Goal: Task Accomplishment & Management: Complete application form

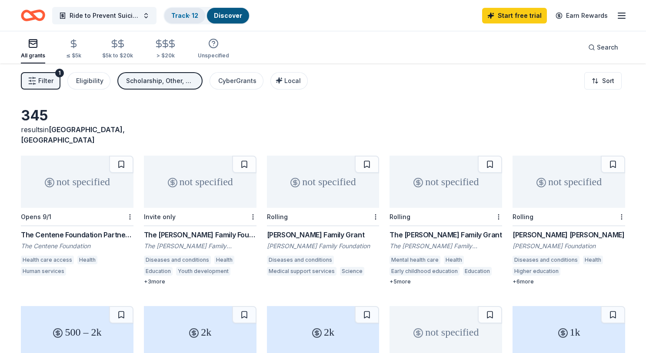
click at [183, 16] on link "Track · 12" at bounding box center [184, 15] width 27 height 7
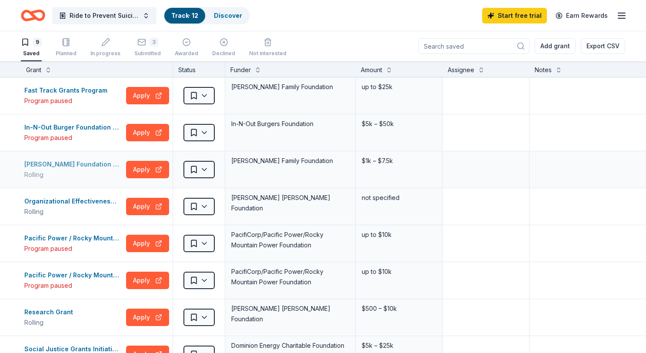
click at [53, 163] on div "[PERSON_NAME] Foundation General Grants" at bounding box center [73, 164] width 98 height 10
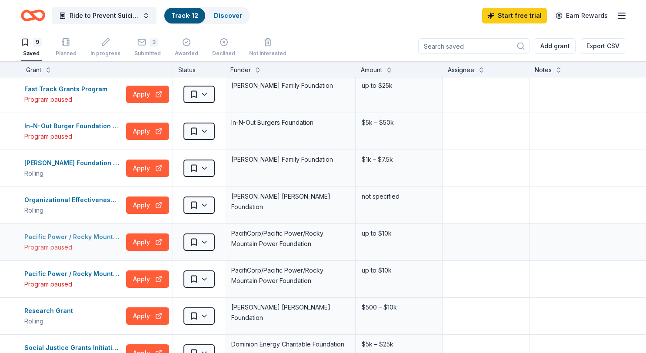
scroll to position [0, 0]
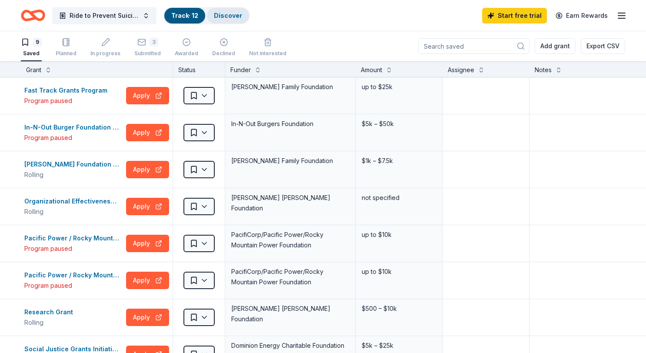
click at [242, 12] on div "Discover" at bounding box center [228, 16] width 42 height 16
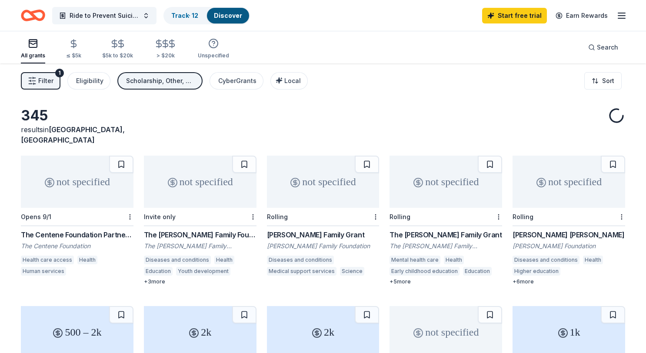
click at [137, 82] on div "Scholarship, Other, General operations, Exhibitions" at bounding box center [161, 81] width 70 height 10
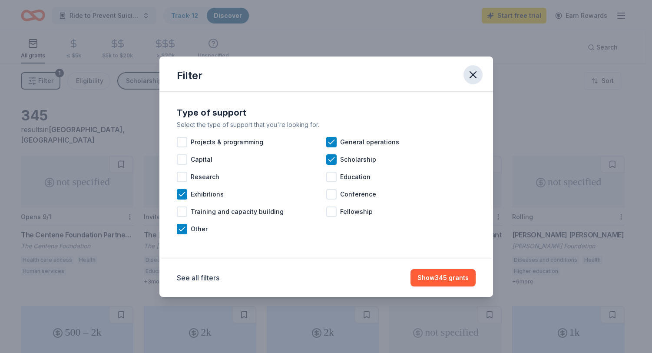
click at [474, 73] on icon "button" at bounding box center [473, 75] width 6 height 6
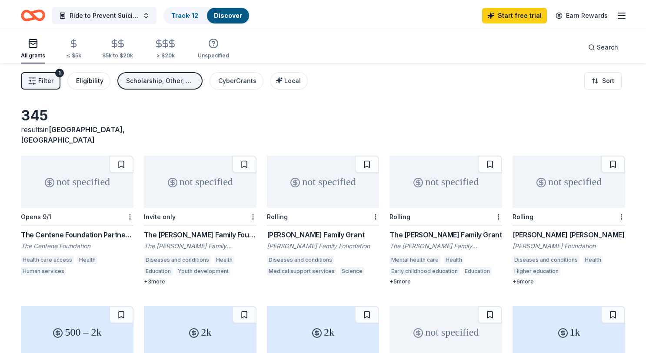
click at [80, 79] on div "Eligibility" at bounding box center [89, 81] width 27 height 10
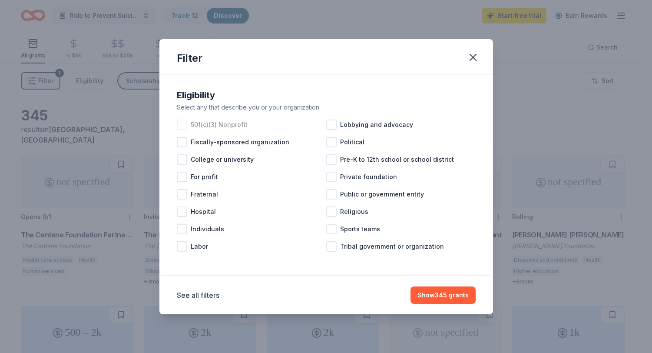
click at [184, 125] on div at bounding box center [182, 124] width 10 height 10
click at [181, 232] on div at bounding box center [182, 229] width 10 height 10
click at [465, 296] on button "Show 246 grants" at bounding box center [443, 294] width 66 height 17
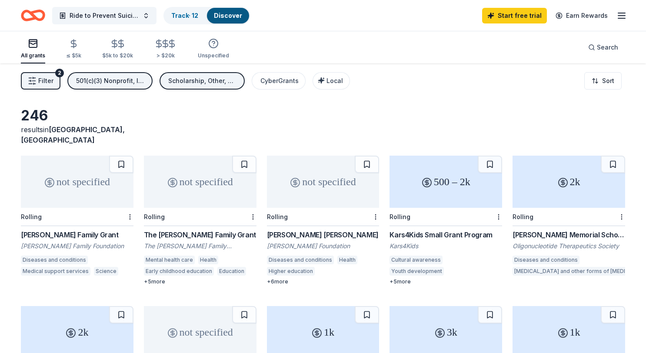
click at [30, 79] on icon "button" at bounding box center [32, 80] width 9 height 9
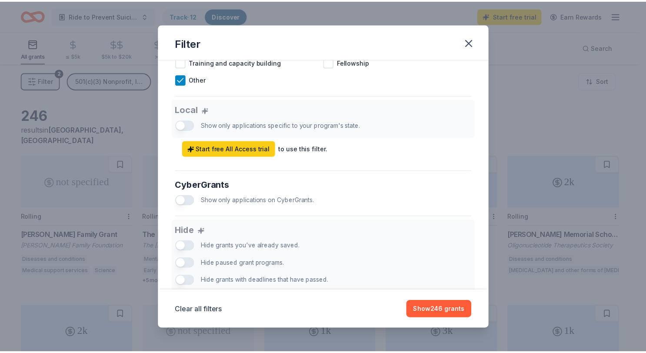
scroll to position [516, 0]
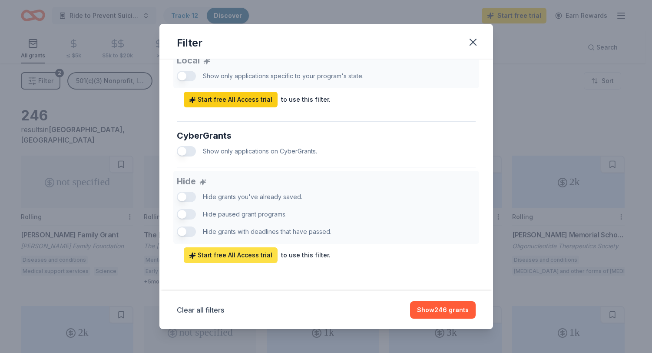
click at [225, 250] on span "Start free All Access trial" at bounding box center [230, 255] width 83 height 10
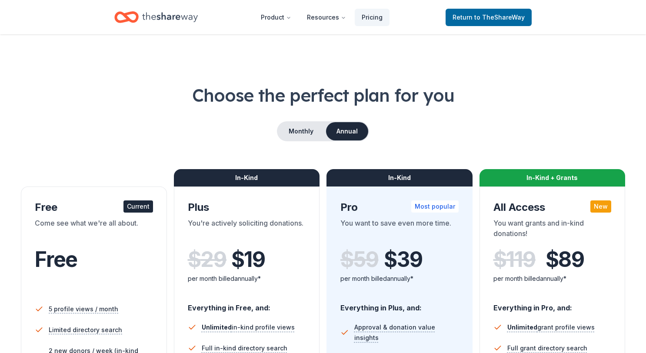
scroll to position [1, 0]
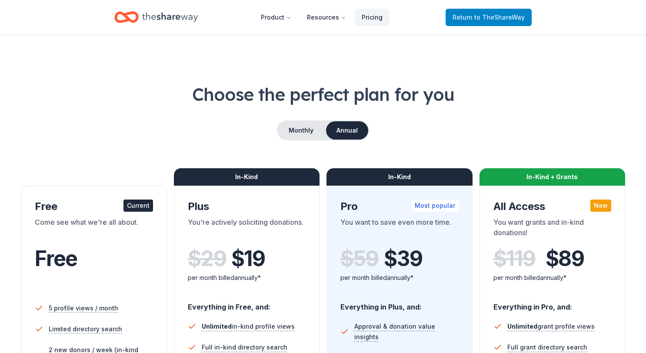
click at [513, 12] on span "Return to TheShareWay" at bounding box center [488, 17] width 72 height 10
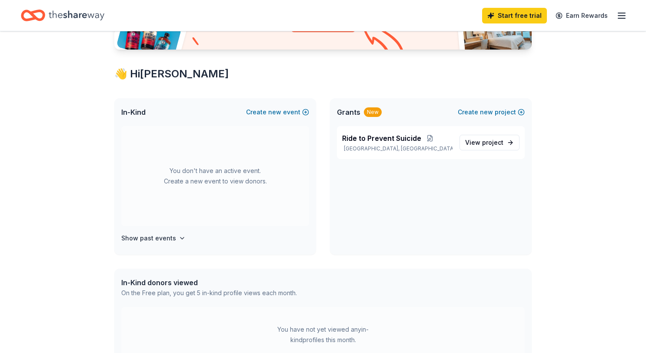
scroll to position [113, 0]
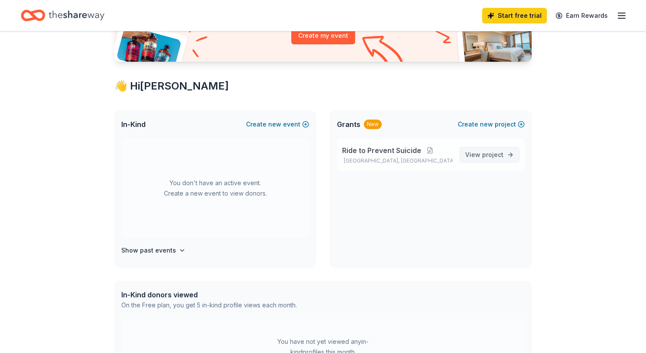
click at [497, 155] on span "project" at bounding box center [492, 154] width 21 height 7
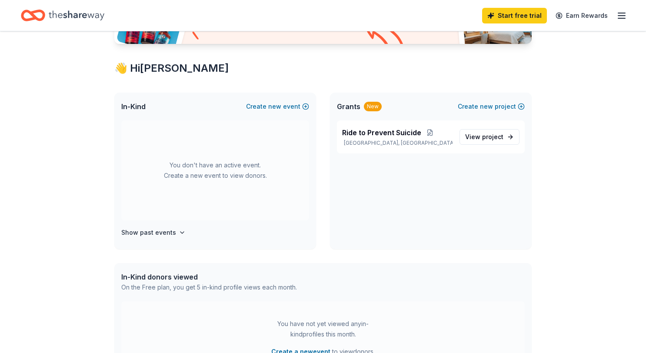
scroll to position [136, 0]
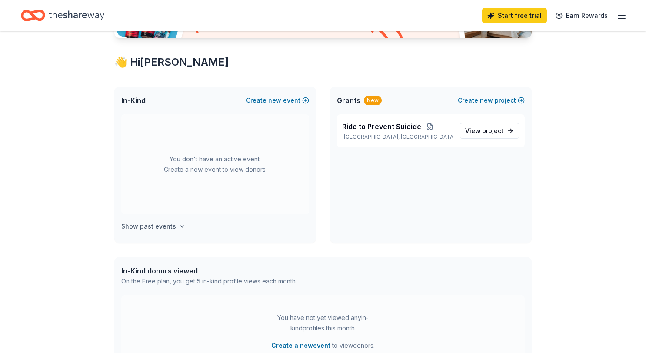
click at [150, 223] on h4 "Show past events" at bounding box center [148, 226] width 55 height 10
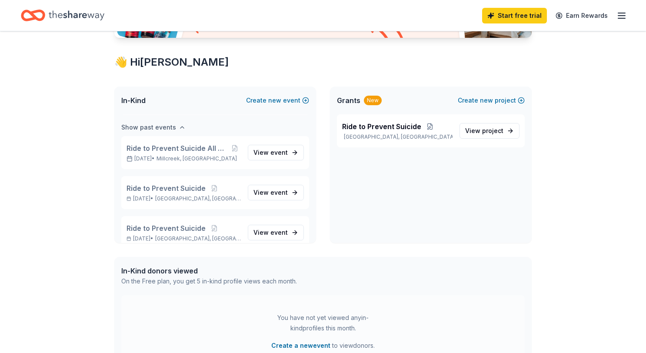
scroll to position [100, 0]
click at [270, 149] on span "event" at bounding box center [278, 151] width 17 height 7
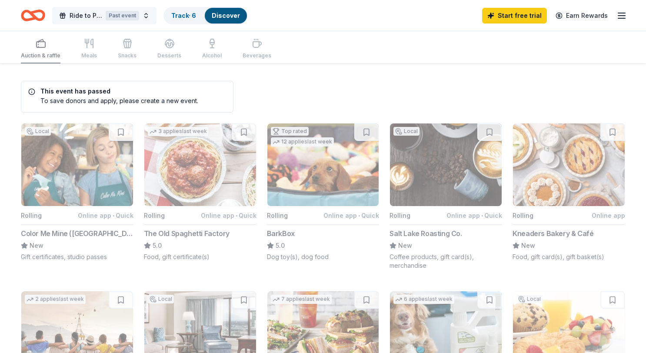
click at [127, 16] on div "Past event" at bounding box center [122, 16] width 33 height 10
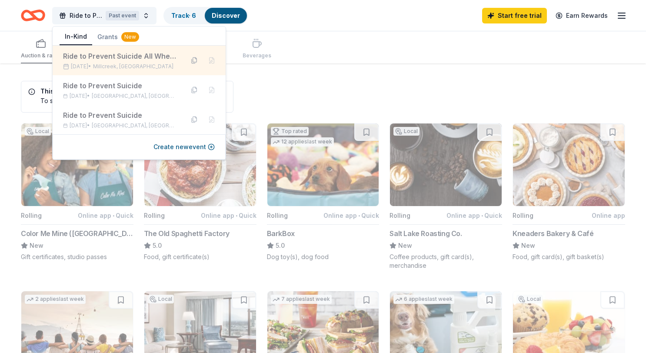
click at [192, 60] on button at bounding box center [194, 60] width 14 height 14
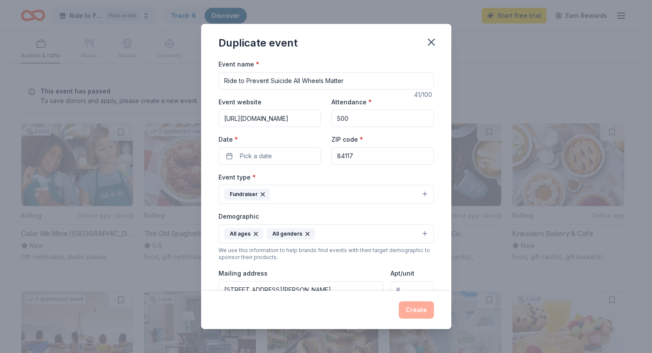
click at [361, 78] on input "Ride to Prevent Suicide All Wheels Matter" at bounding box center [326, 80] width 215 height 17
type input "Ride to Prevent Suicide Drive Four Life Golf Tournament"
click at [304, 157] on button "Pick a date" at bounding box center [270, 154] width 103 height 17
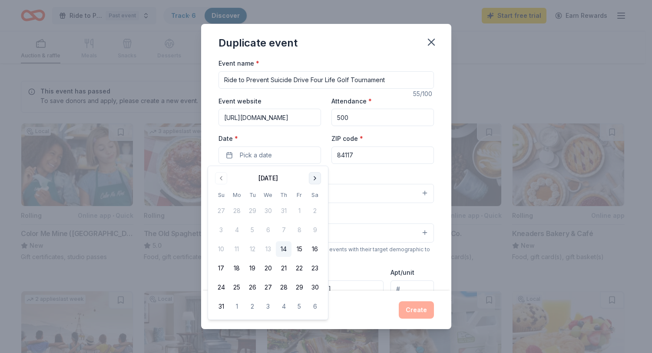
click at [314, 178] on button "Go to next month" at bounding box center [315, 178] width 12 height 12
click at [317, 270] on button "27" at bounding box center [315, 268] width 16 height 16
click at [364, 158] on input "84117" at bounding box center [382, 154] width 103 height 17
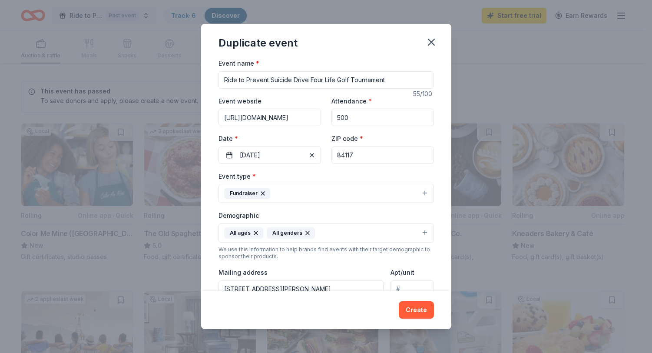
drag, startPoint x: 364, startPoint y: 158, endPoint x: 325, endPoint y: 157, distance: 39.1
click at [325, 157] on div "Event website [URL][DOMAIN_NAME] Attendance * 500 Date * [DATE] ZIP code * 84117" at bounding box center [326, 130] width 215 height 68
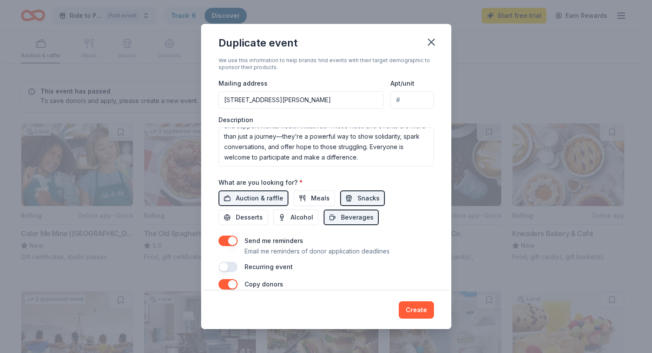
scroll to position [190, 0]
type input "84054"
click at [326, 198] on button "Meals" at bounding box center [314, 198] width 41 height 16
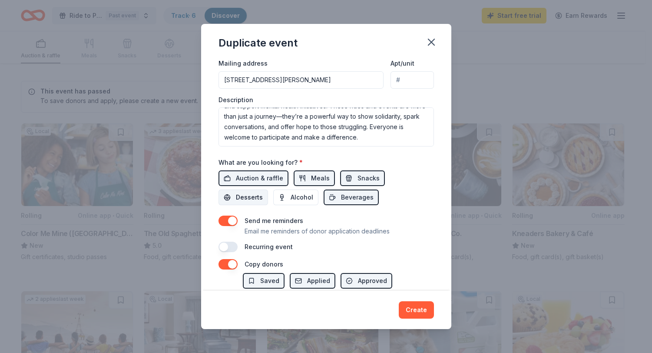
click at [225, 195] on button "Desserts" at bounding box center [244, 197] width 50 height 16
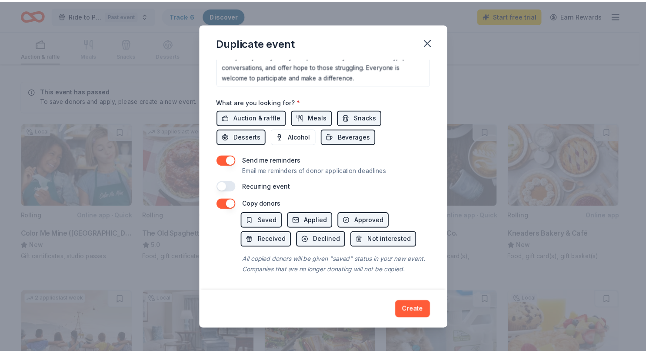
scroll to position [281, 0]
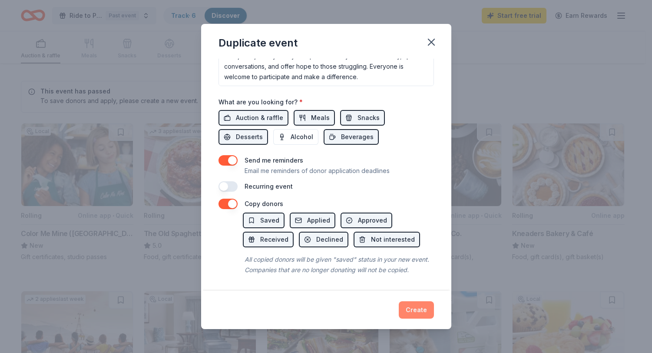
click at [407, 314] on button "Create" at bounding box center [416, 309] width 35 height 17
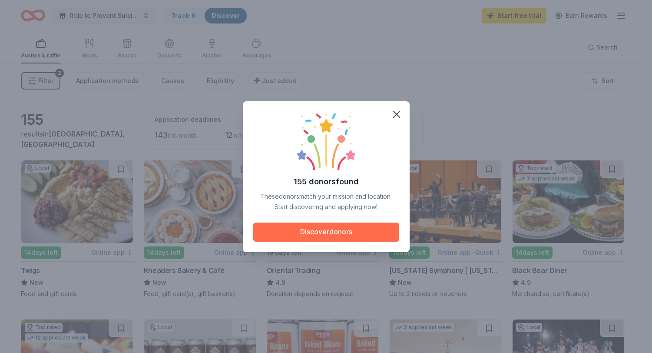
click at [320, 229] on button "Discover donors" at bounding box center [326, 231] width 146 height 19
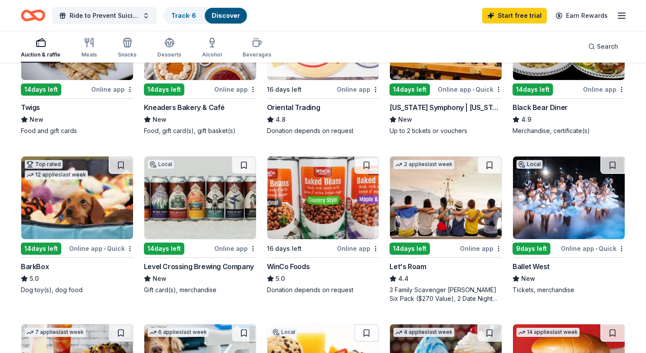
scroll to position [234, 0]
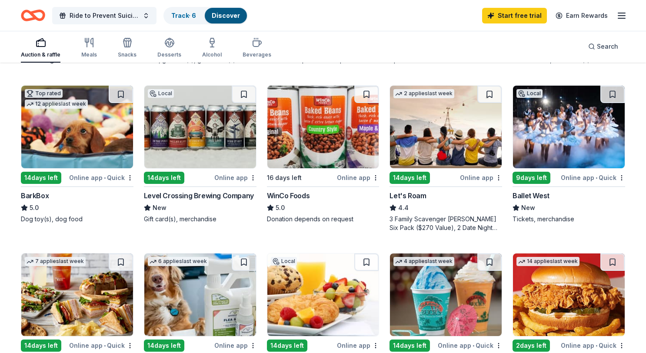
click at [440, 145] on img at bounding box center [446, 127] width 112 height 83
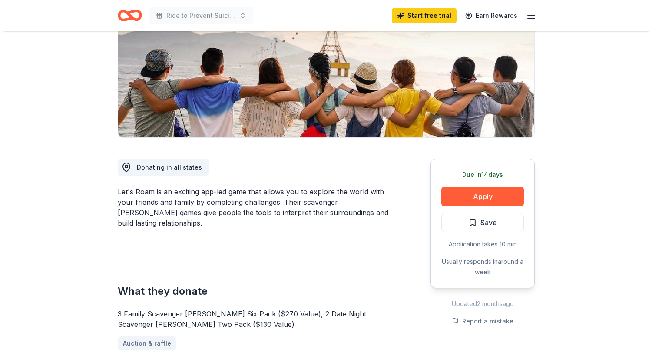
scroll to position [114, 0]
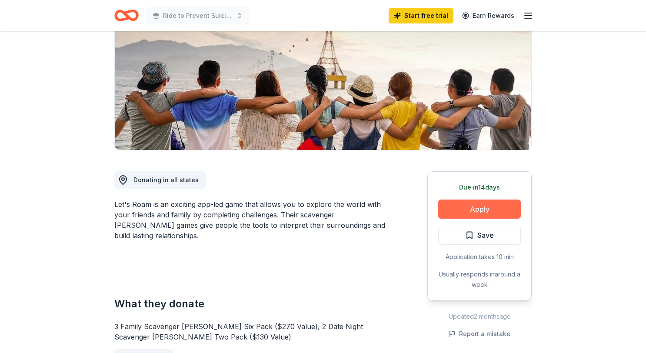
click at [452, 203] on button "Apply" at bounding box center [479, 208] width 83 height 19
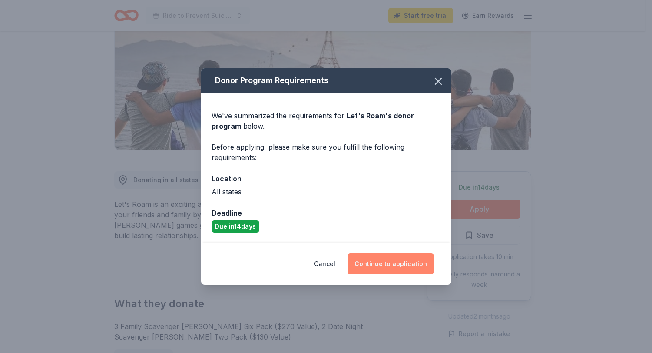
click at [398, 262] on button "Continue to application" at bounding box center [391, 263] width 86 height 21
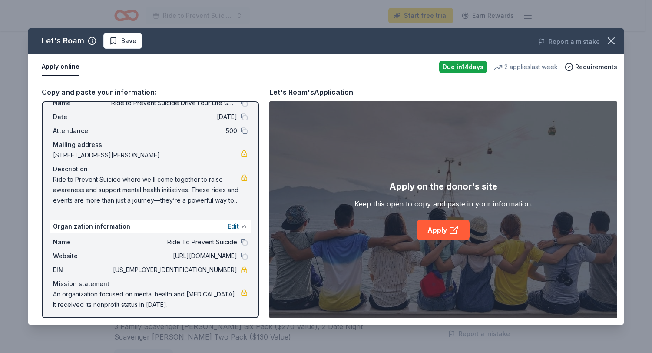
scroll to position [32, 0]
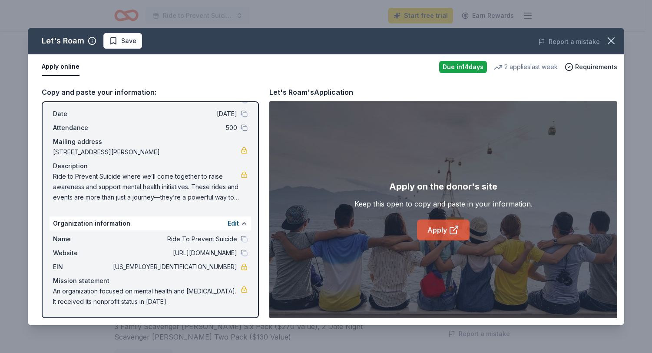
click at [443, 226] on link "Apply" at bounding box center [443, 229] width 53 height 21
